Goal: Task Accomplishment & Management: Use online tool/utility

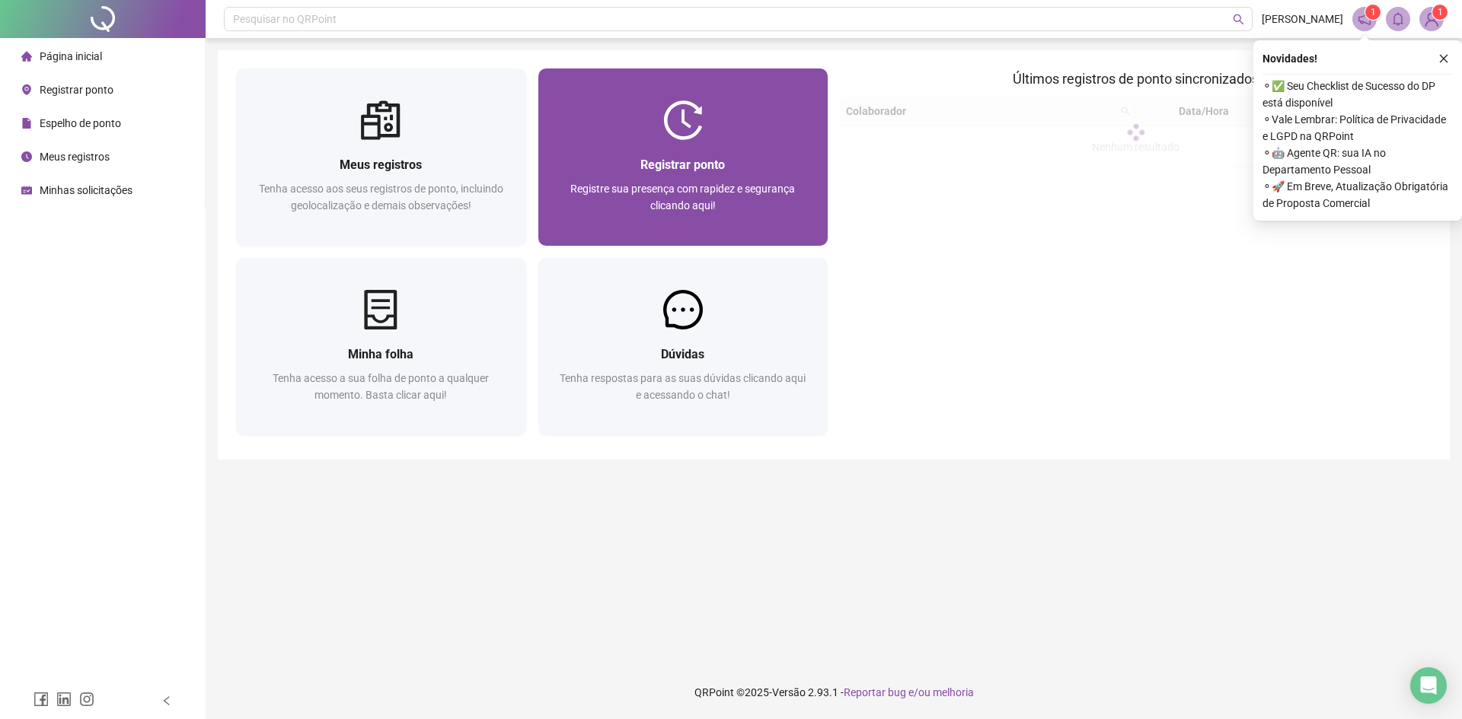
click at [717, 166] on span "Registrar ponto" at bounding box center [682, 165] width 85 height 14
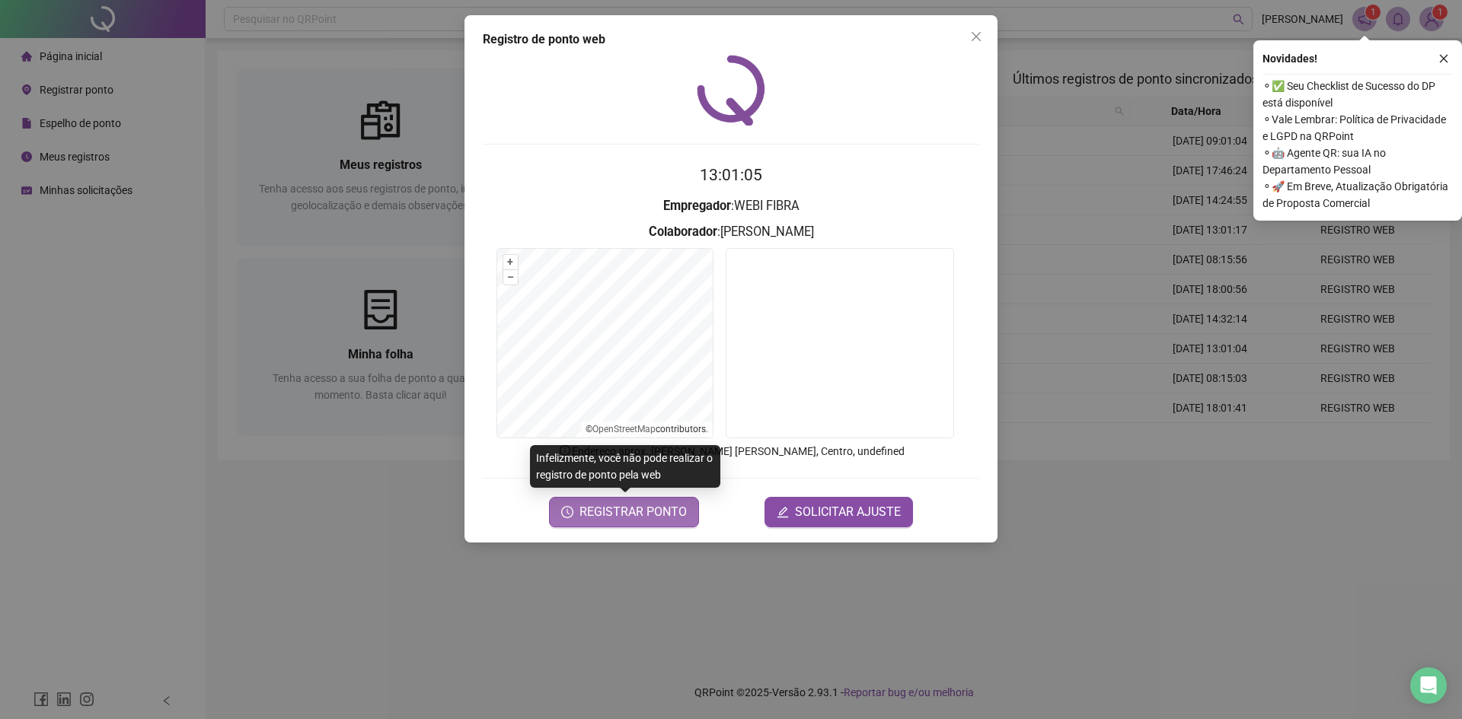
click at [629, 511] on span "REGISTRAR PONTO" at bounding box center [632, 512] width 107 height 18
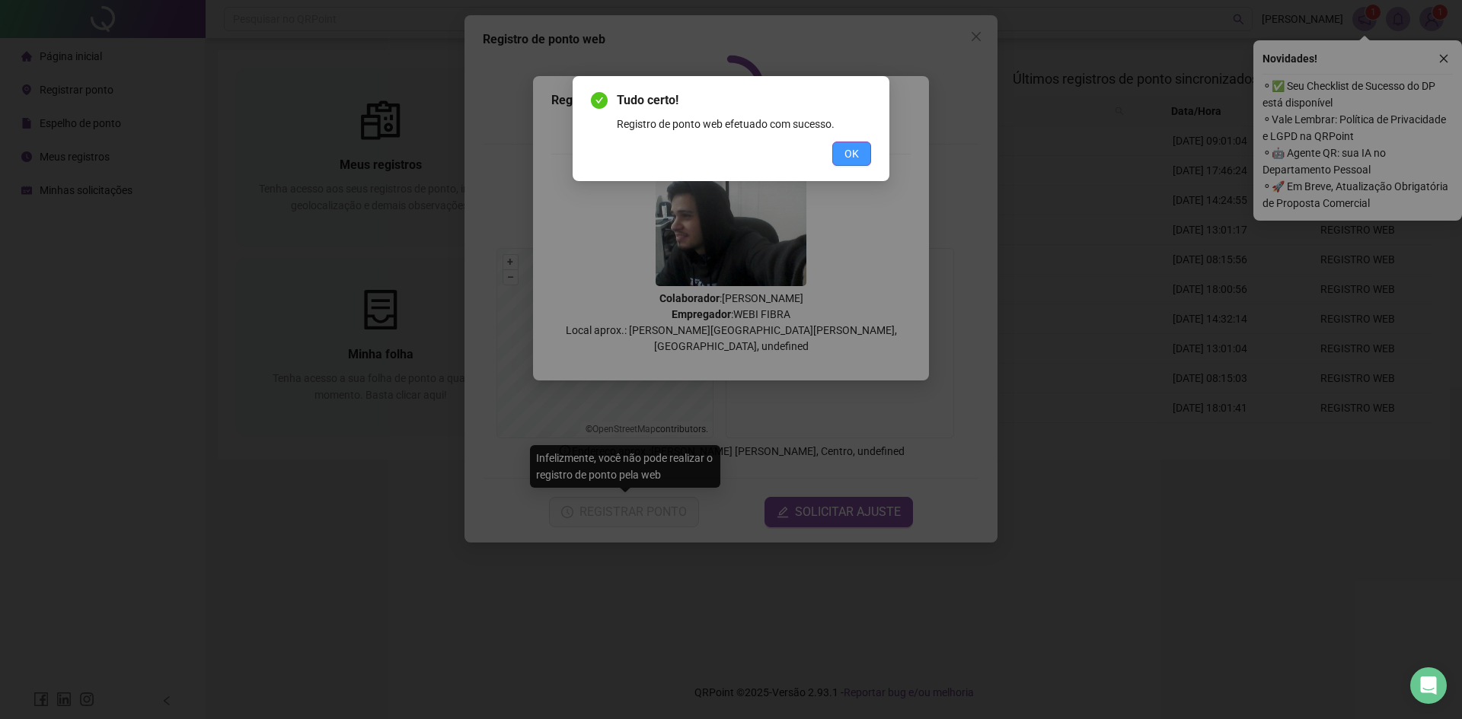
click at [847, 154] on span "OK" at bounding box center [851, 153] width 14 height 17
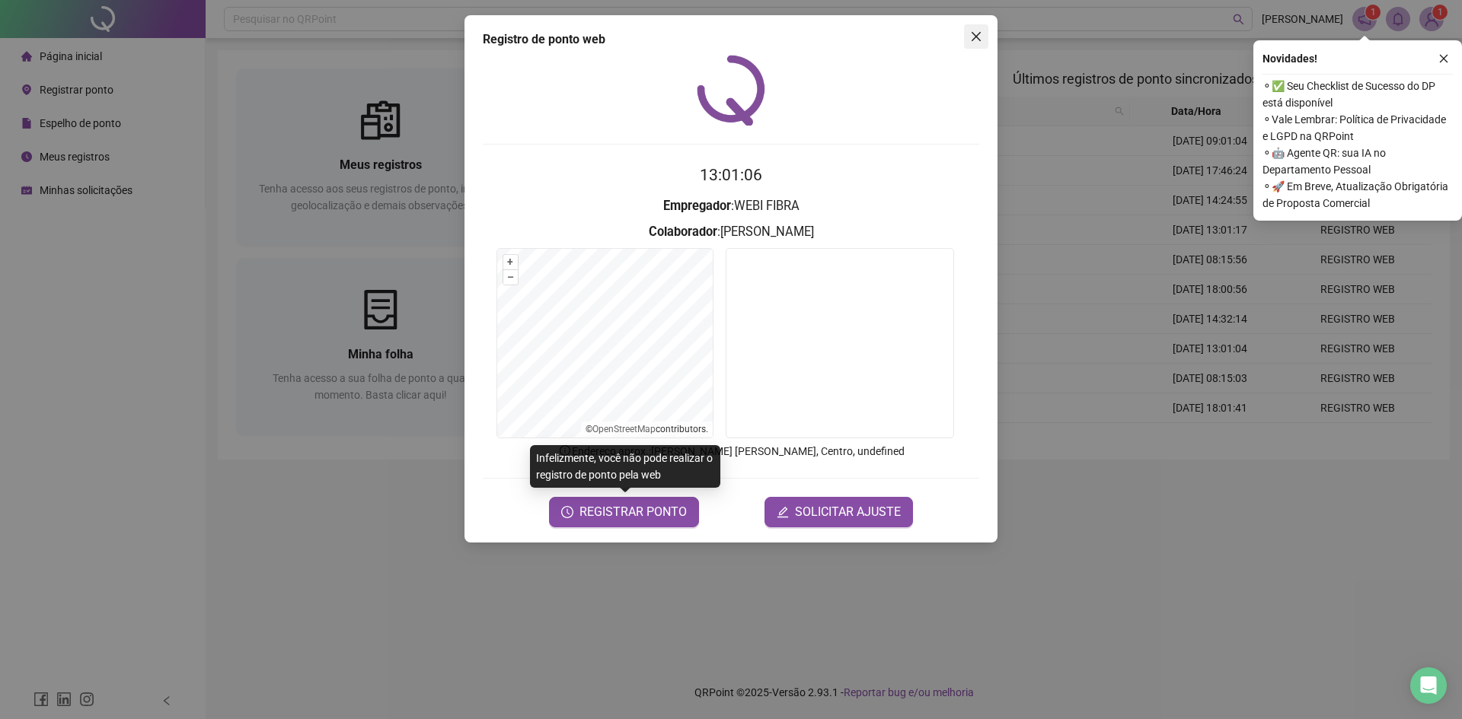
click at [968, 47] on button "Close" at bounding box center [976, 36] width 24 height 24
